Goal: Task Accomplishment & Management: Manage account settings

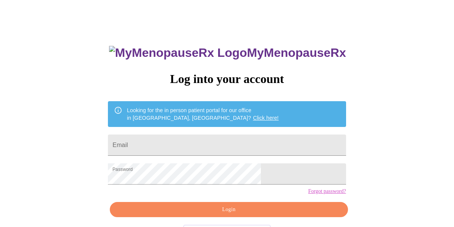
scroll to position [28, 0]
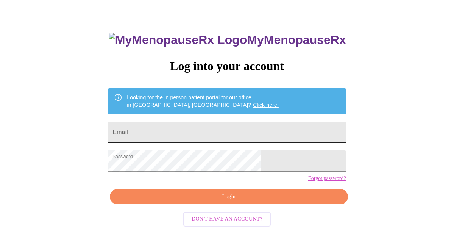
click at [212, 128] on input "Email" at bounding box center [227, 132] width 238 height 21
type input "[EMAIL_ADDRESS][DOMAIN_NAME]"
click at [210, 202] on span "Login" at bounding box center [229, 196] width 221 height 9
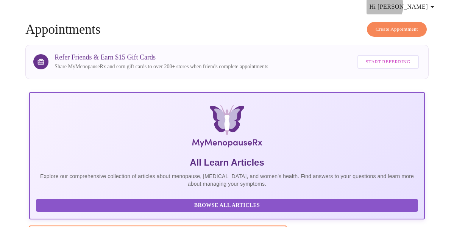
click at [419, 3] on span "Hi [PERSON_NAME]" at bounding box center [403, 7] width 67 height 11
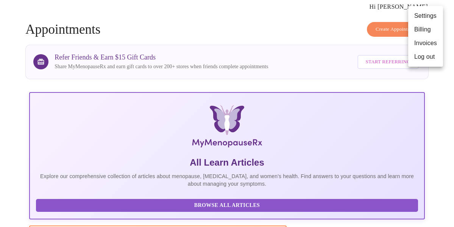
click at [419, 30] on li "Billing" at bounding box center [426, 30] width 35 height 14
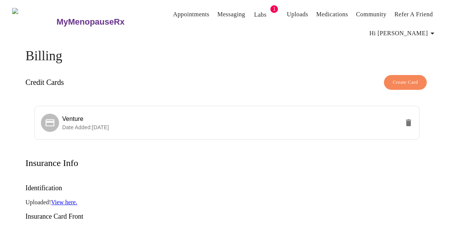
click at [400, 80] on span "Create Card" at bounding box center [405, 82] width 25 height 9
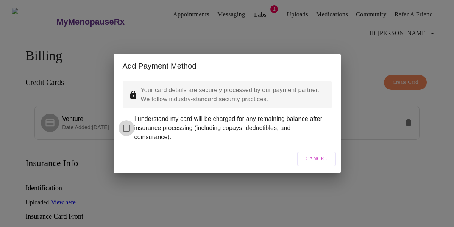
click at [125, 125] on input "I understand my card will be charged for any remaining balance after insurance …" at bounding box center [127, 128] width 16 height 16
checkbox input "true"
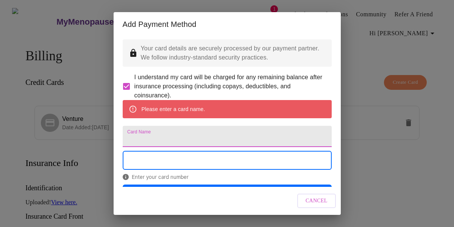
click at [175, 147] on input "Card Name" at bounding box center [227, 136] width 209 height 21
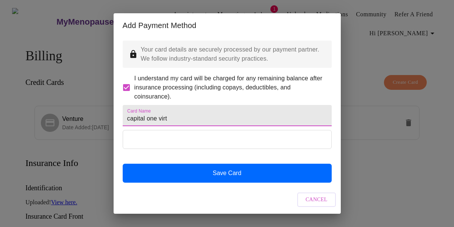
type input "capital one virt"
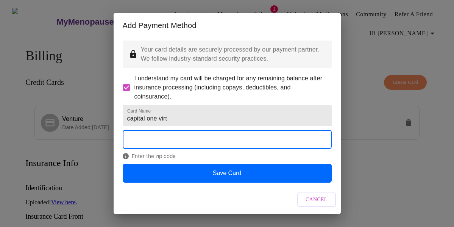
click at [203, 159] on span "Enter the zip code" at bounding box center [227, 156] width 209 height 6
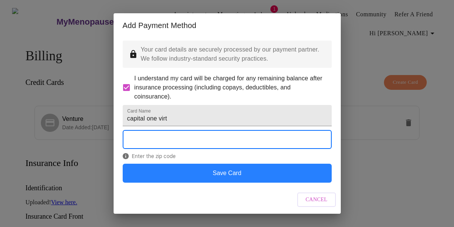
click at [228, 172] on button "Save Card" at bounding box center [227, 173] width 209 height 19
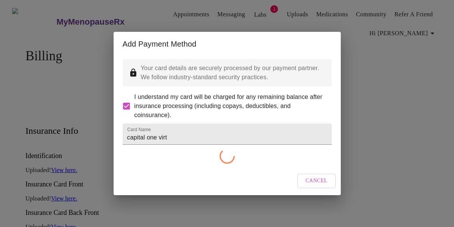
scroll to position [0, 0]
checkbox input "false"
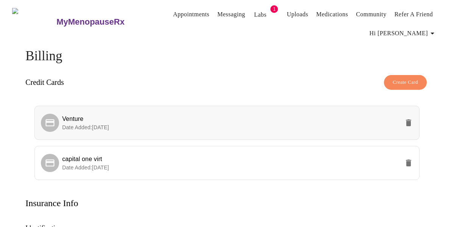
click at [412, 119] on icon "delete" at bounding box center [408, 122] width 5 height 7
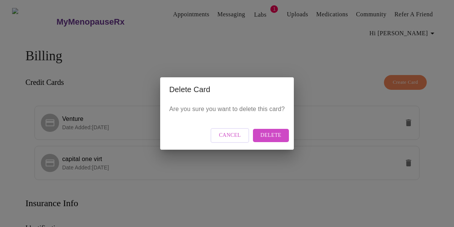
click at [276, 135] on span "Delete" at bounding box center [271, 135] width 21 height 9
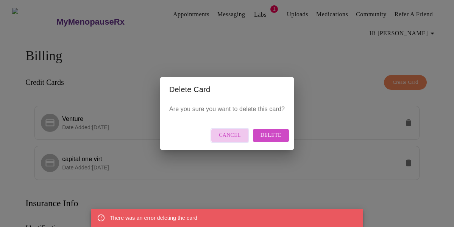
click at [234, 135] on span "Cancel" at bounding box center [230, 135] width 22 height 9
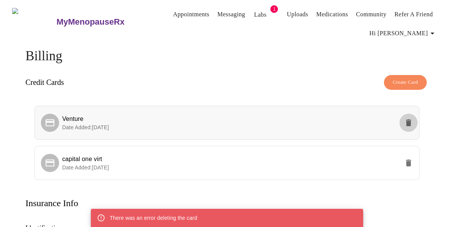
click at [410, 119] on icon "delete" at bounding box center [408, 122] width 5 height 7
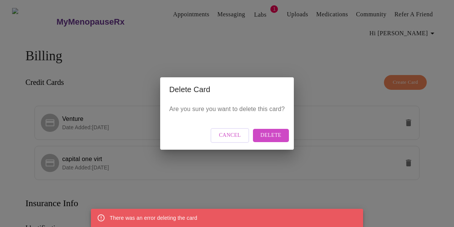
click at [276, 134] on span "Delete" at bounding box center [271, 135] width 21 height 9
click at [327, 27] on div "Delete Card Are you sure you want to delete this card? Cancel Delete" at bounding box center [227, 113] width 454 height 227
click at [315, 39] on div "Delete Card Are you sure you want to delete this card? Cancel Delete" at bounding box center [227, 113] width 454 height 227
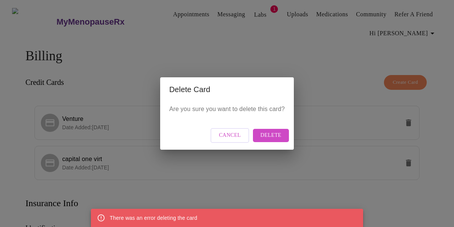
click at [230, 134] on span "Cancel" at bounding box center [230, 135] width 22 height 9
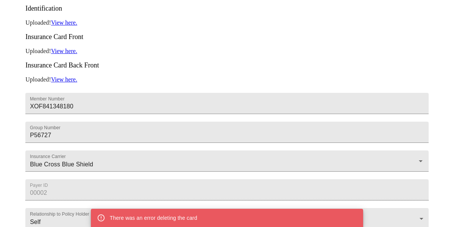
scroll to position [258, 0]
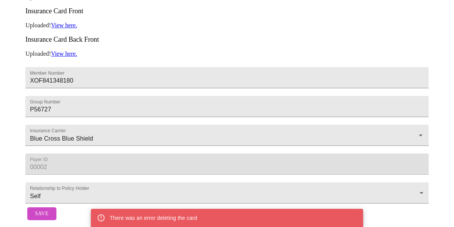
click at [43, 212] on span "Save" at bounding box center [42, 213] width 14 height 9
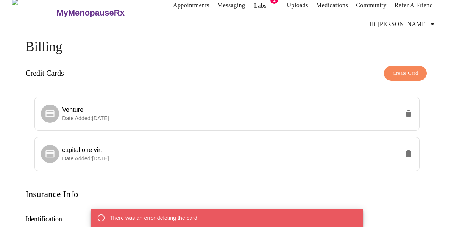
scroll to position [0, 0]
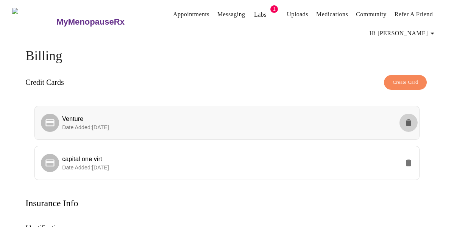
click at [412, 119] on icon "delete" at bounding box center [408, 122] width 5 height 7
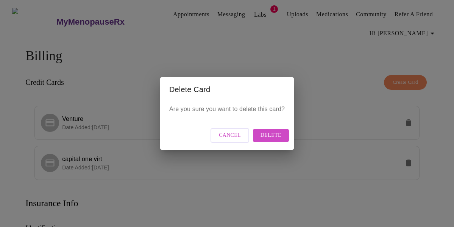
click at [279, 135] on span "Delete" at bounding box center [271, 135] width 21 height 9
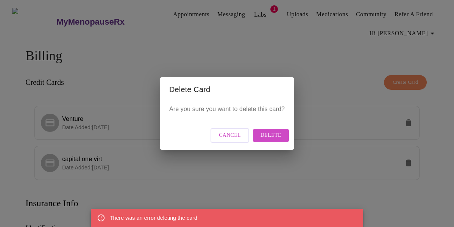
click at [291, 54] on div "Delete Card Are you sure you want to delete this card? Cancel Delete" at bounding box center [227, 113] width 454 height 227
click at [232, 133] on span "Cancel" at bounding box center [230, 135] width 22 height 9
